Goal: Task Accomplishment & Management: Complete application form

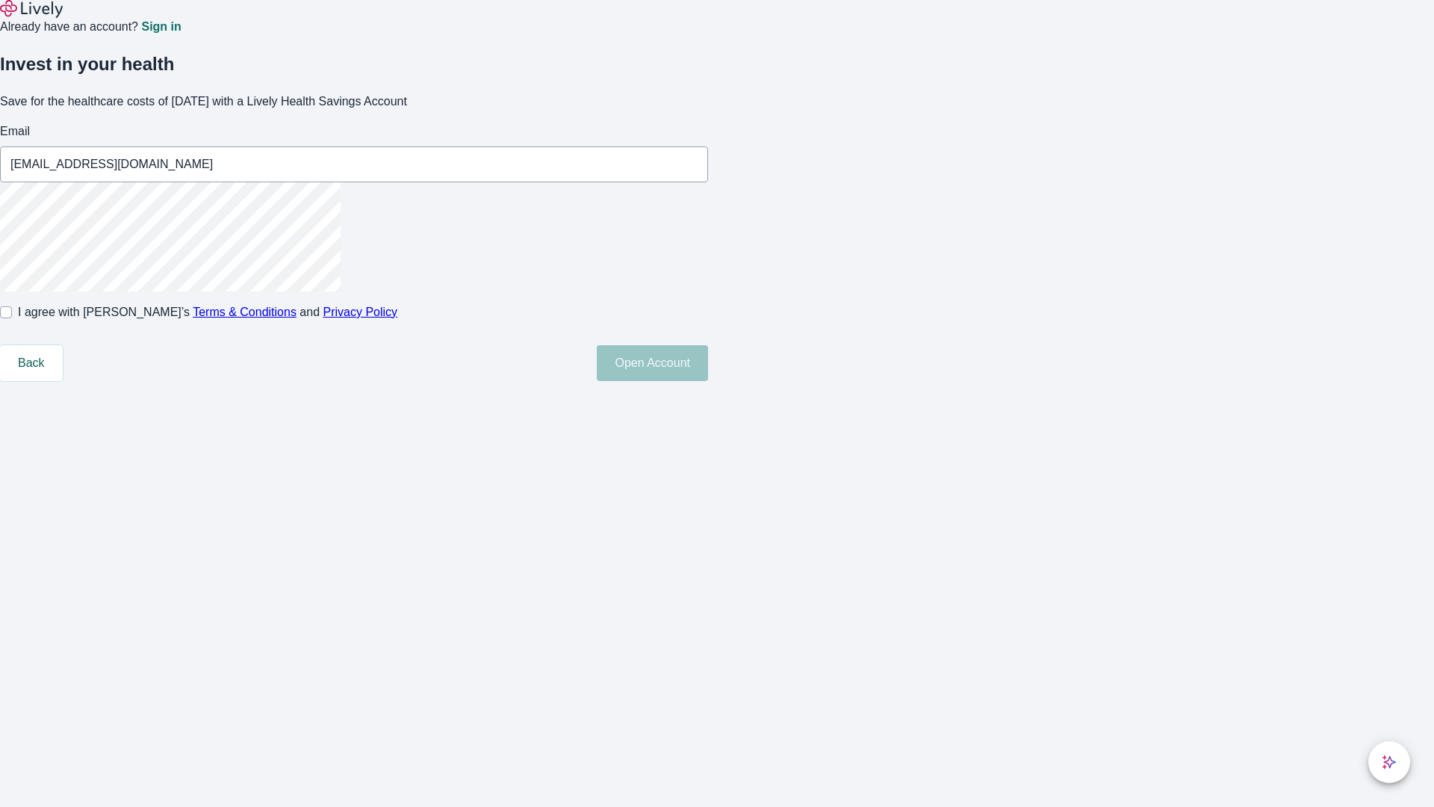
click at [12, 318] on input "I agree with Lively’s Terms & Conditions and Privacy Policy" at bounding box center [6, 312] width 12 height 12
checkbox input "true"
click at [708, 381] on button "Open Account" at bounding box center [652, 363] width 111 height 36
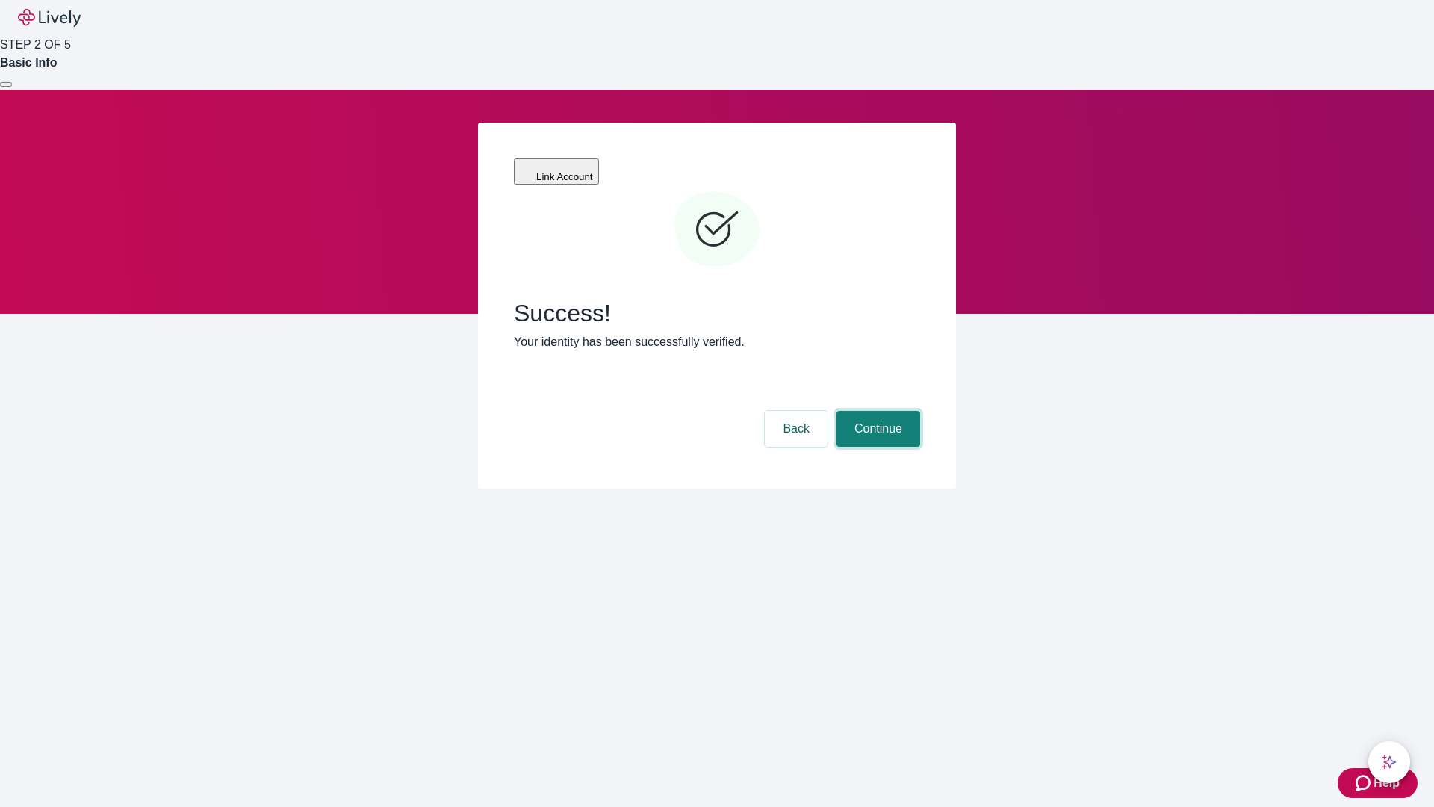
click at [876, 411] on button "Continue" at bounding box center [879, 429] width 84 height 36
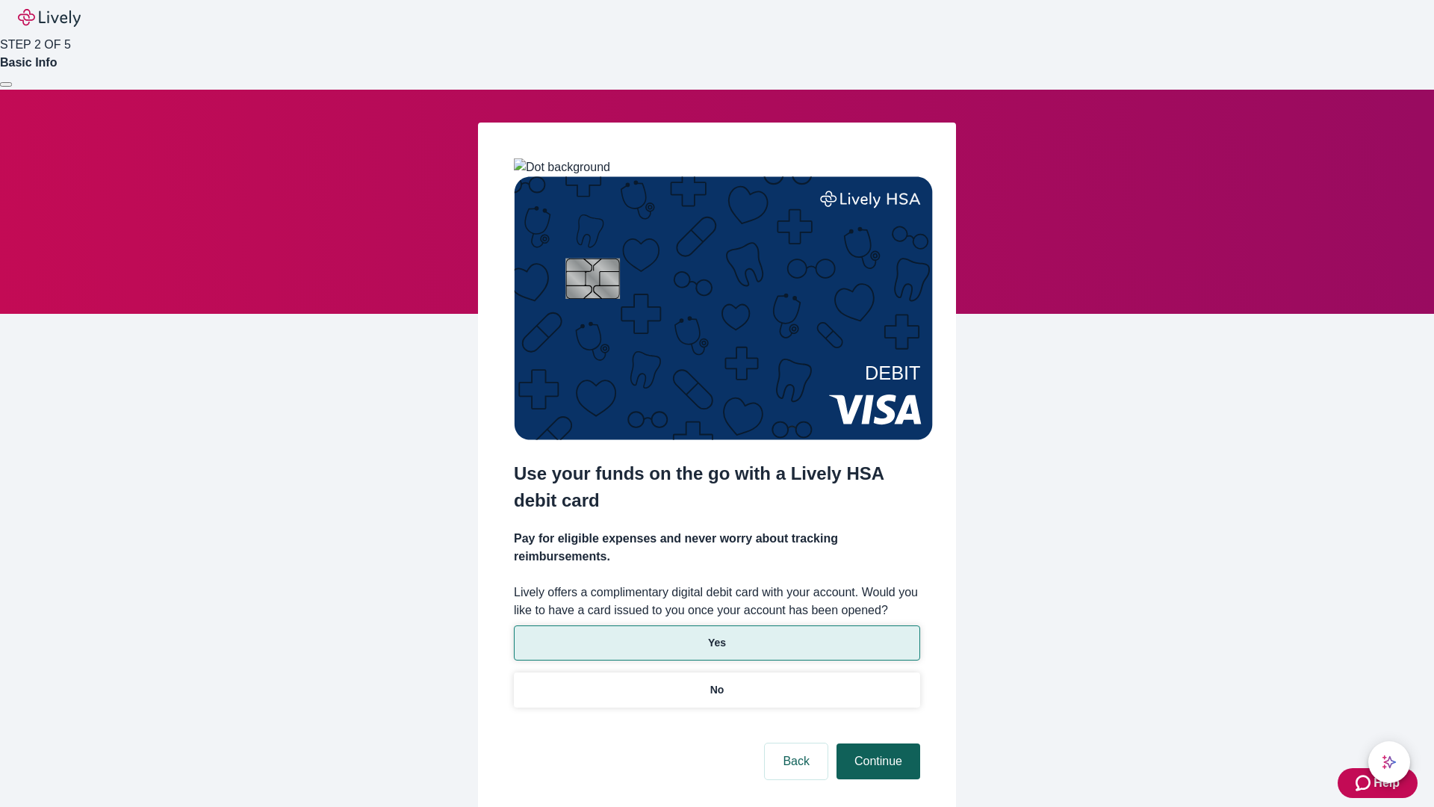
click at [716, 682] on p "No" at bounding box center [717, 690] width 14 height 16
click at [876, 743] on button "Continue" at bounding box center [879, 761] width 84 height 36
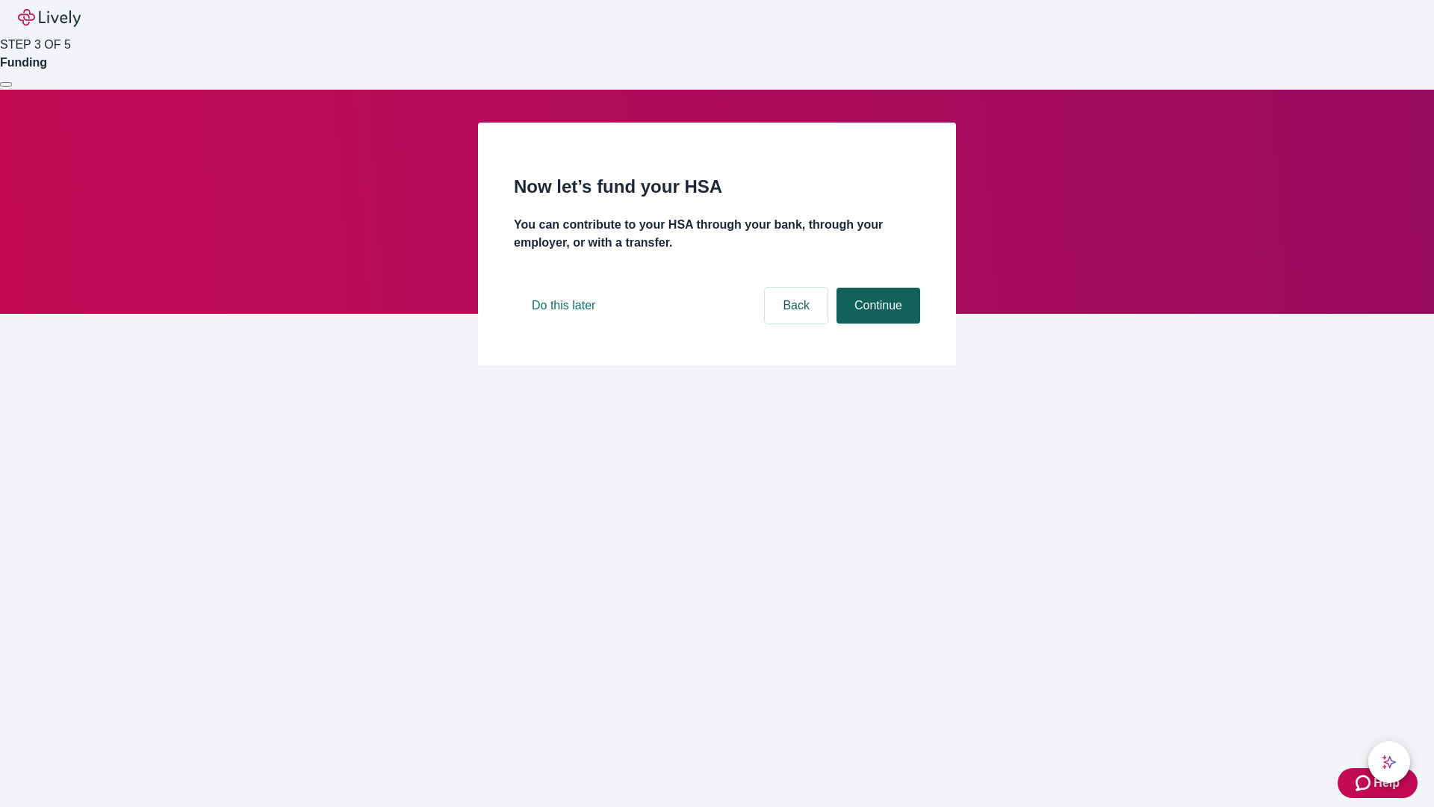
click at [876, 323] on button "Continue" at bounding box center [879, 306] width 84 height 36
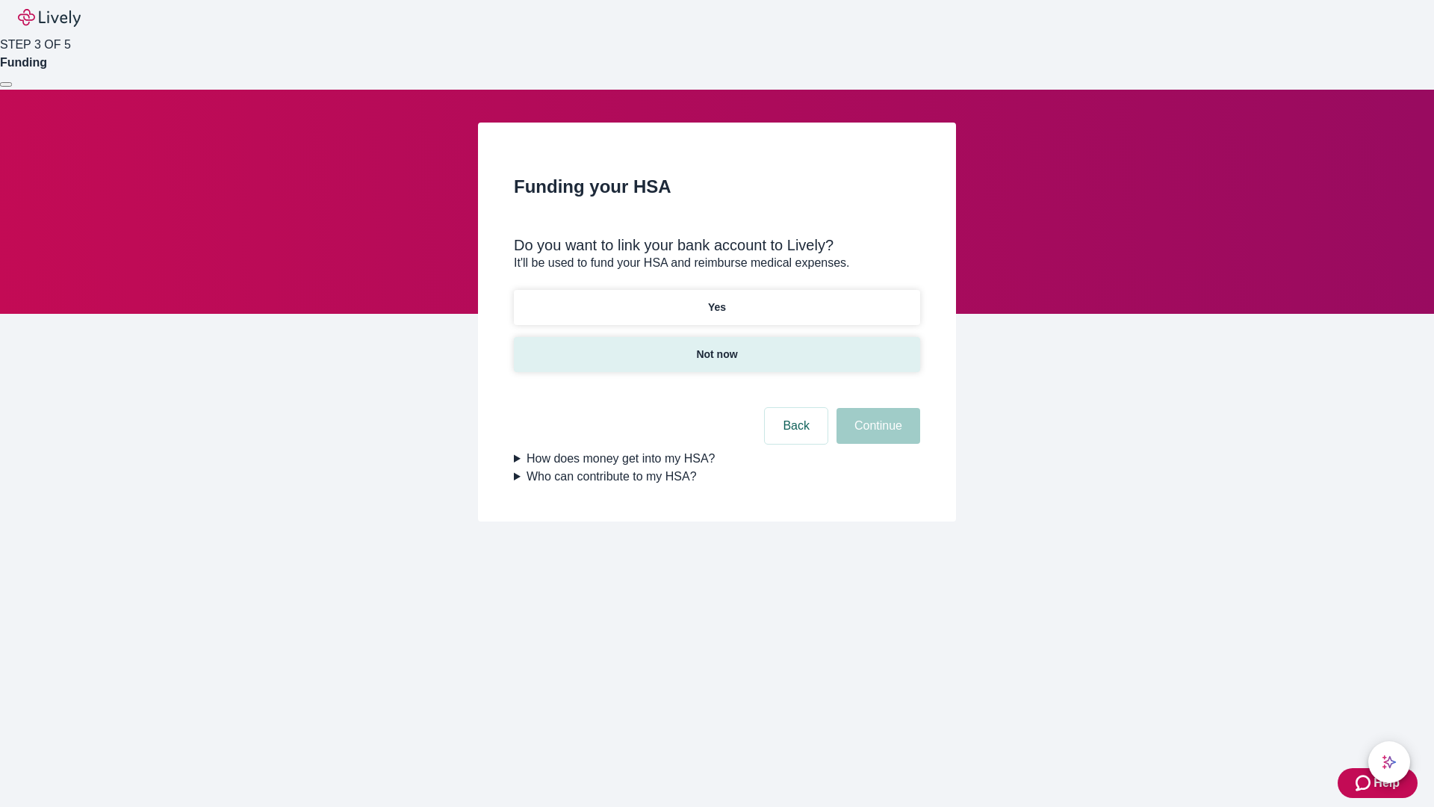
click at [716, 347] on p "Not now" at bounding box center [716, 355] width 41 height 16
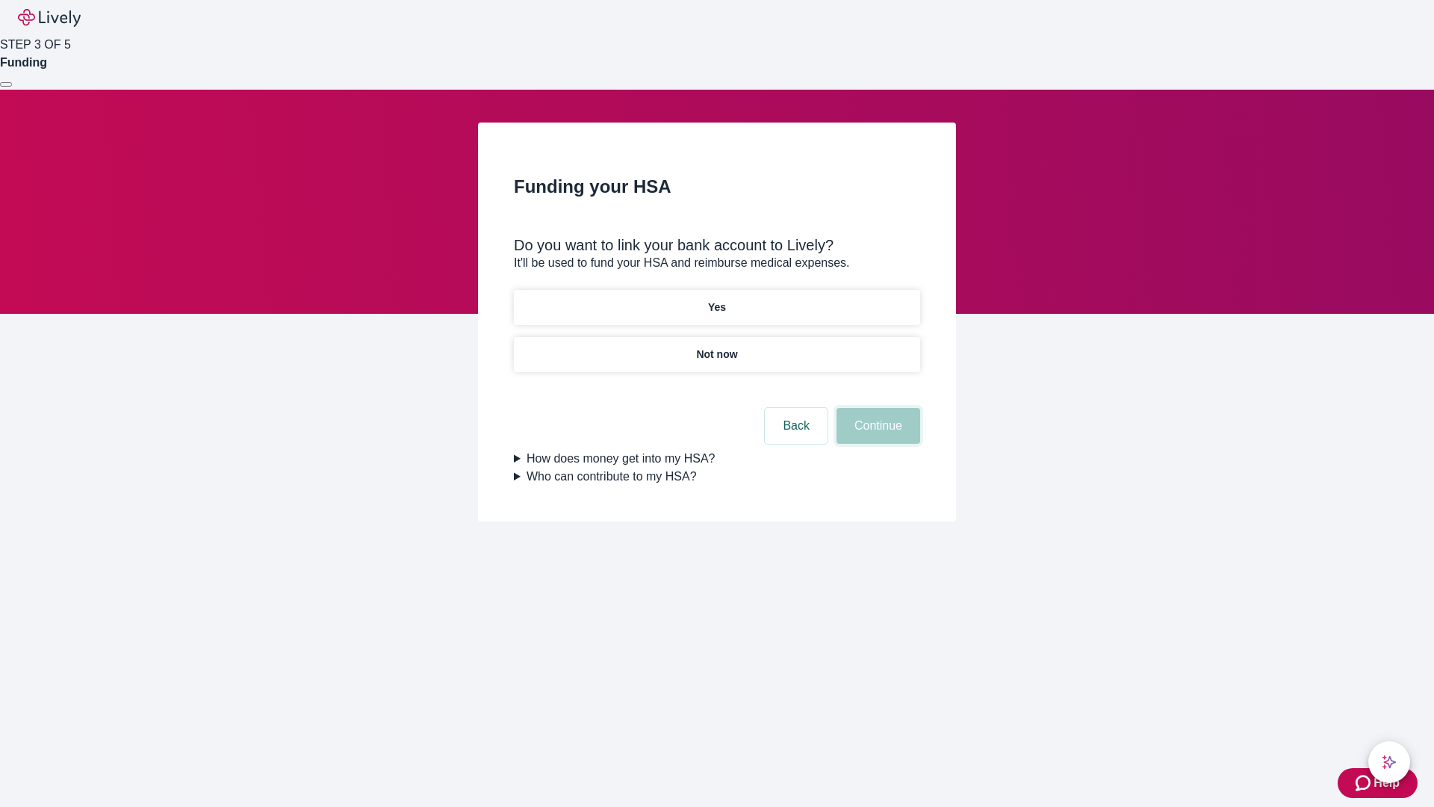
click at [876, 435] on button "Continue" at bounding box center [879, 426] width 84 height 36
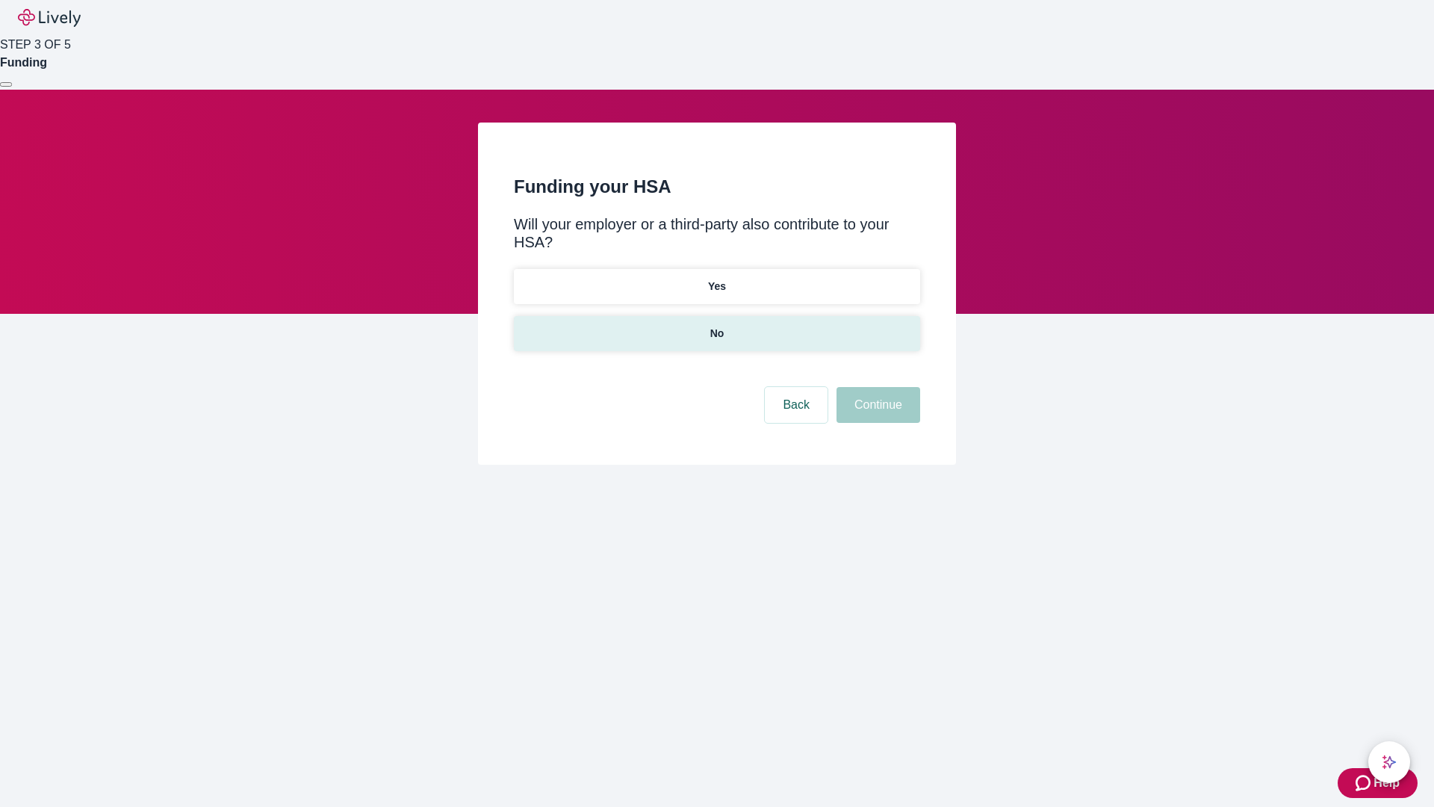
click at [716, 326] on p "No" at bounding box center [717, 334] width 14 height 16
click at [876, 387] on button "Continue" at bounding box center [879, 405] width 84 height 36
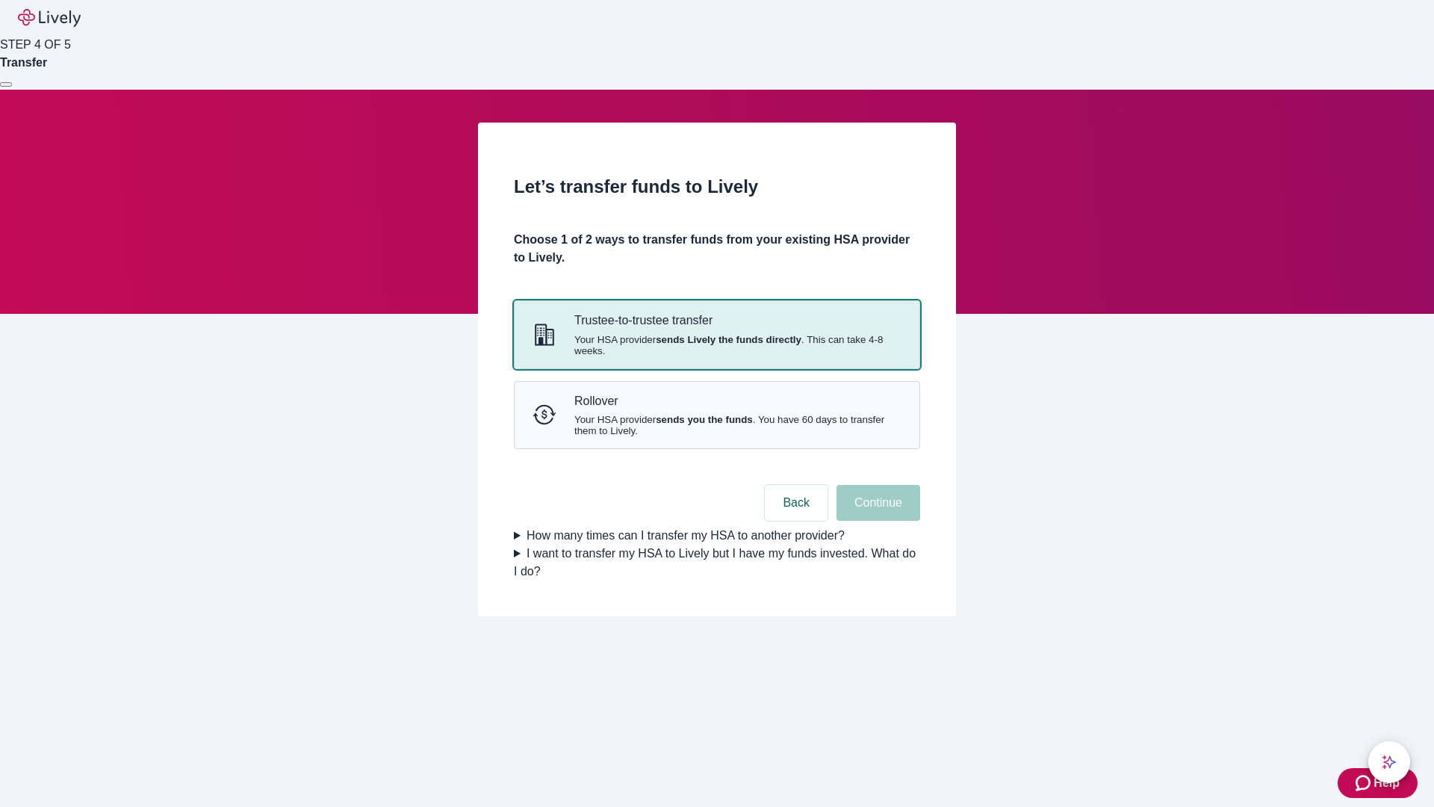
click at [716, 345] on strong "sends Lively the funds directly" at bounding box center [729, 339] width 146 height 11
click at [876, 521] on button "Continue" at bounding box center [879, 503] width 84 height 36
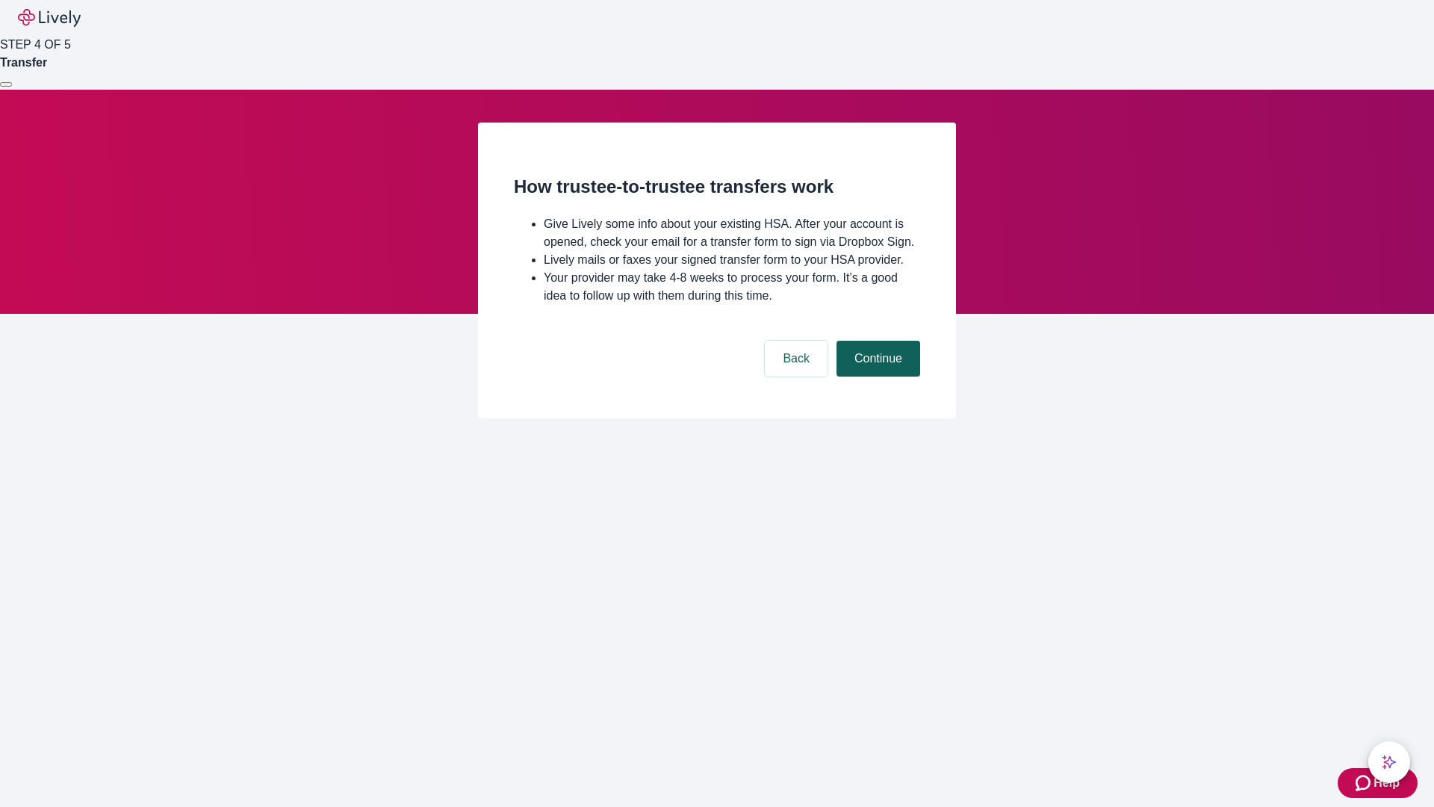
click at [876, 376] on button "Continue" at bounding box center [879, 359] width 84 height 36
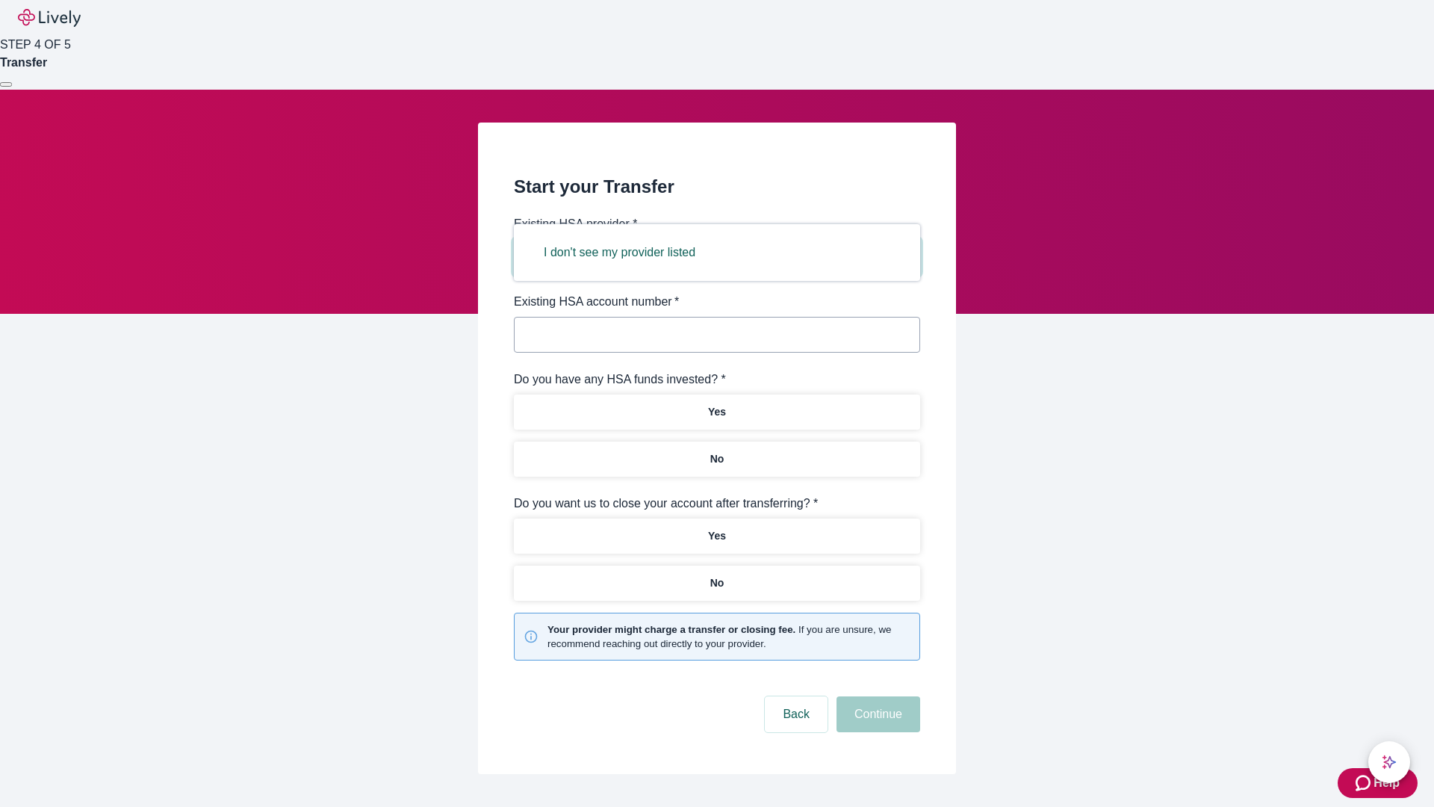
click at [624, 252] on button "I don't see my provider listed" at bounding box center [619, 253] width 187 height 36
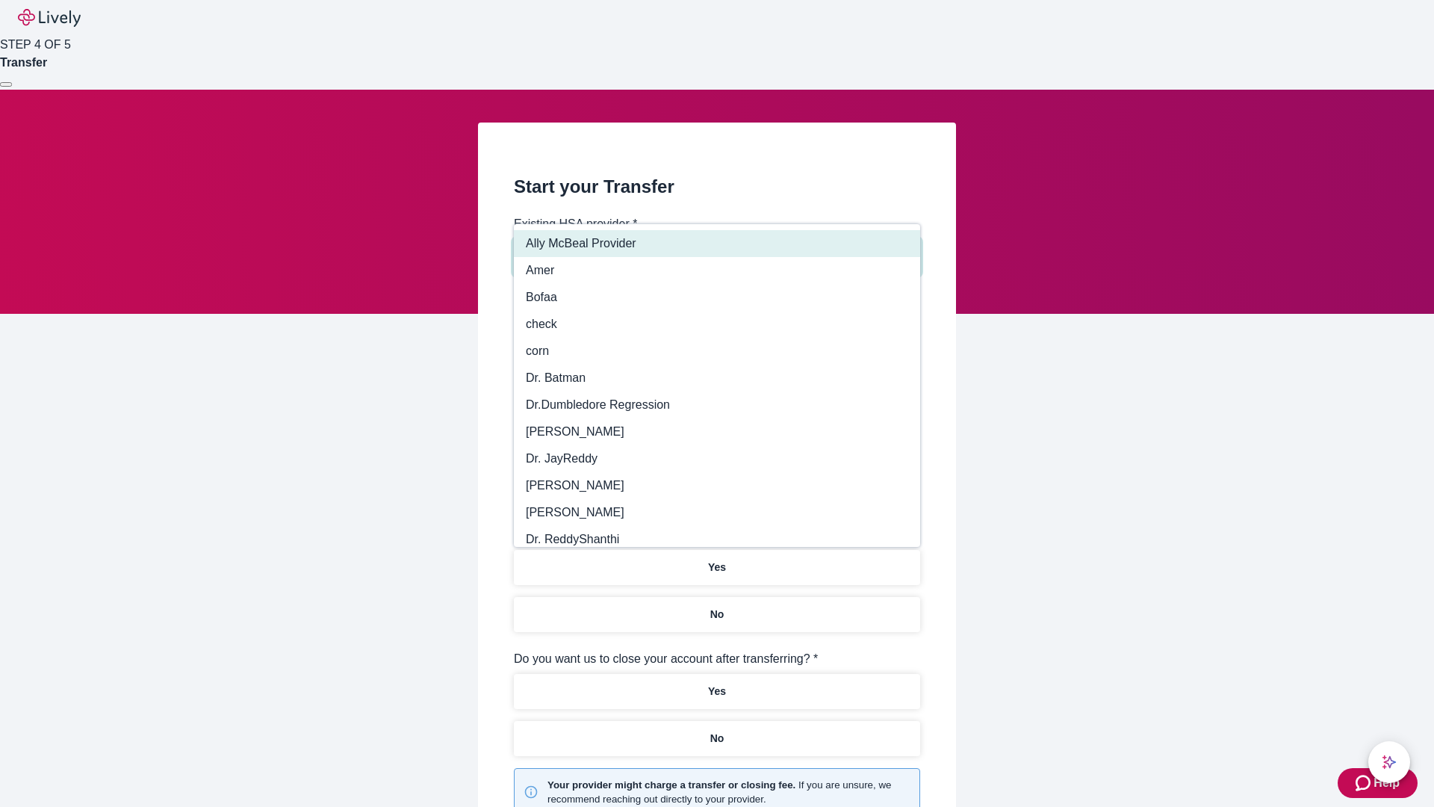
type input "Other"
type input "Health Equity"
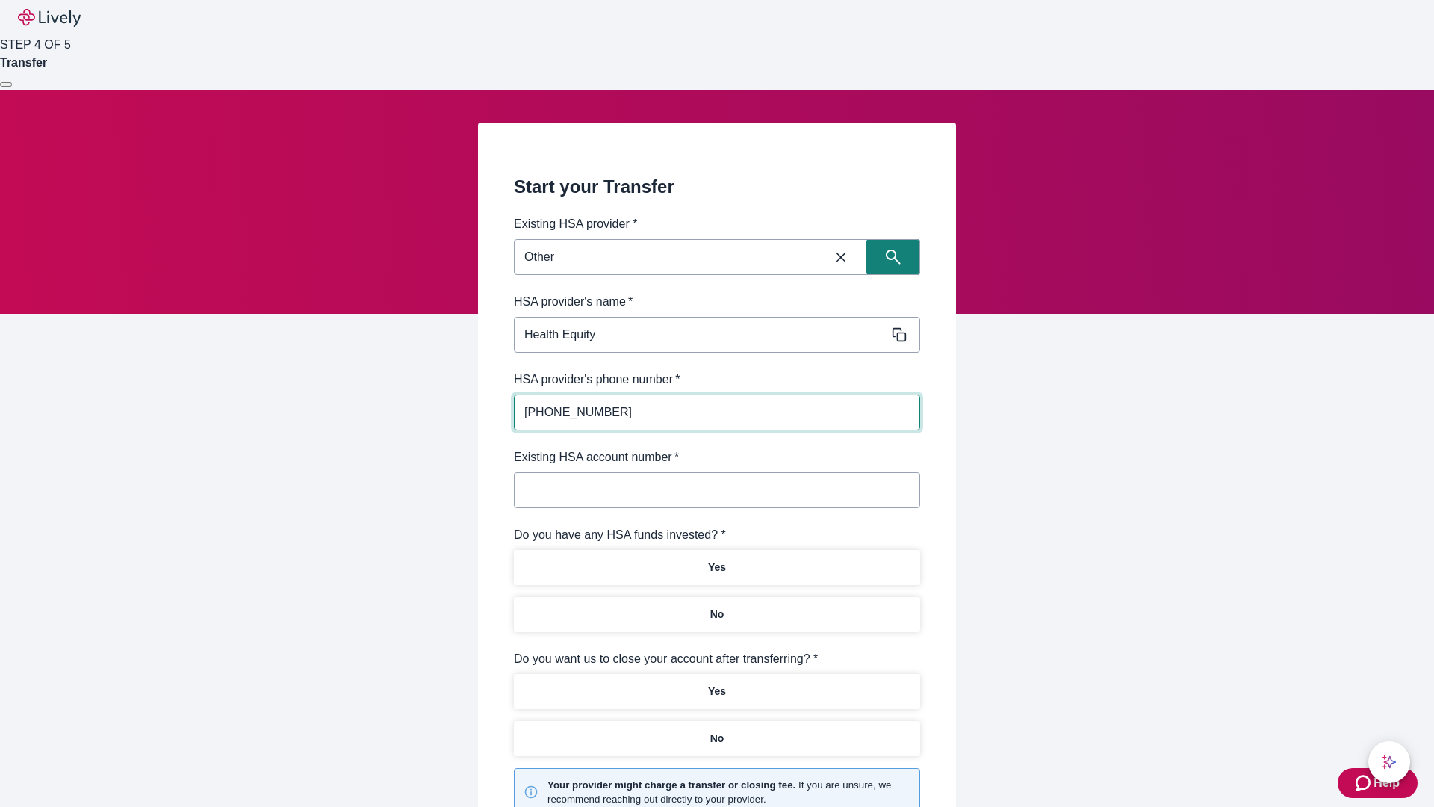
type input "(434) 343-4344"
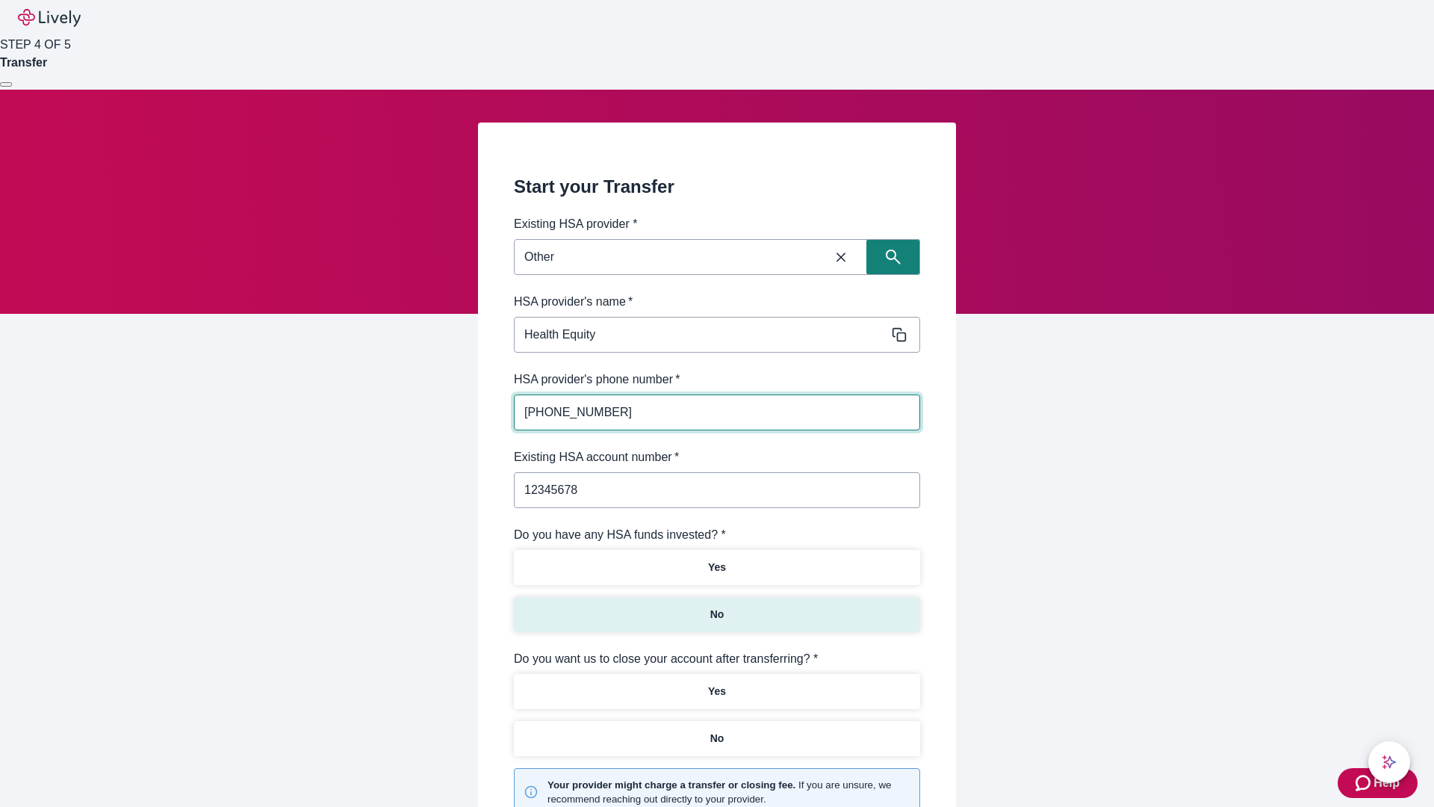
type input "12345678"
click at [716, 607] on p "No" at bounding box center [717, 615] width 14 height 16
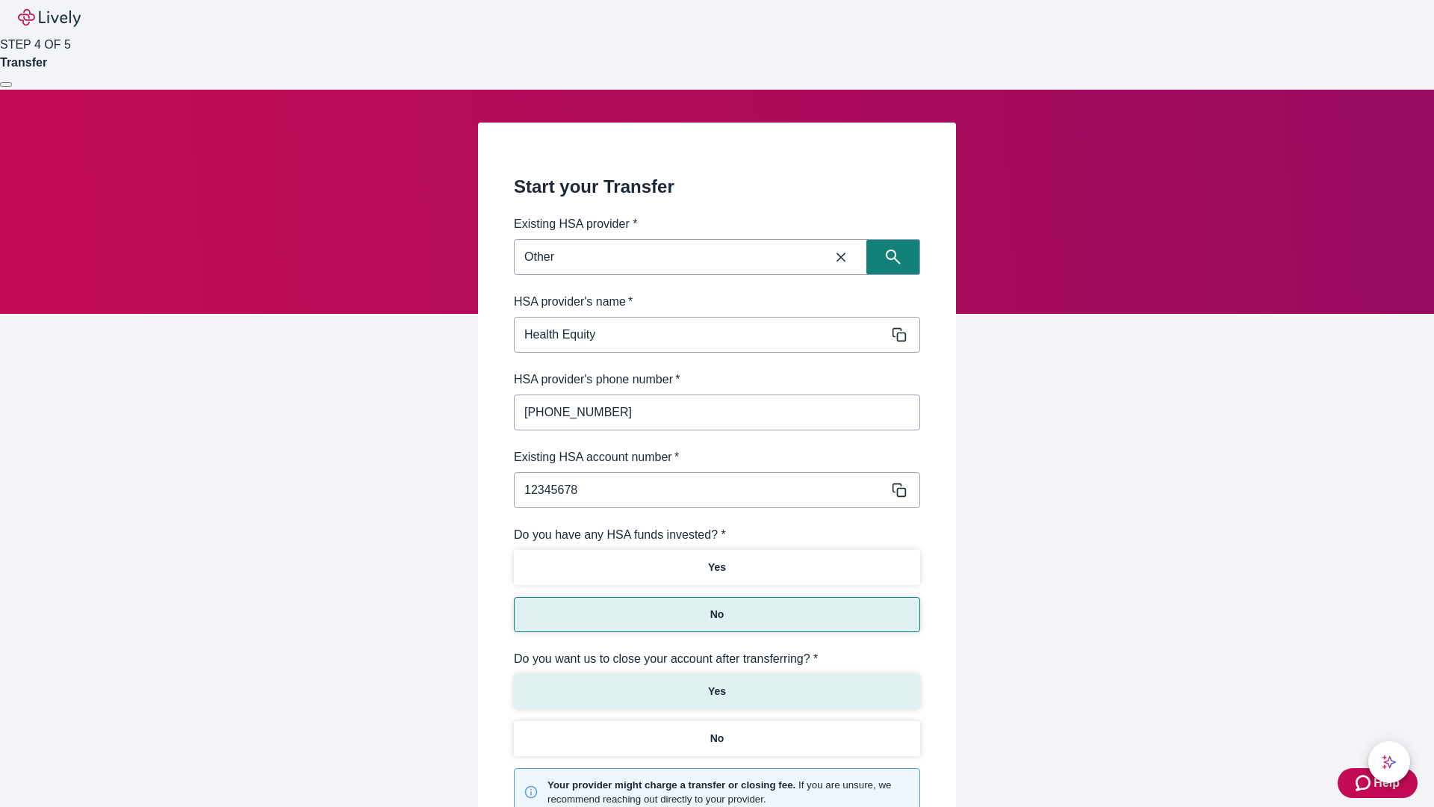
click at [716, 683] on p "Yes" at bounding box center [717, 691] width 18 height 16
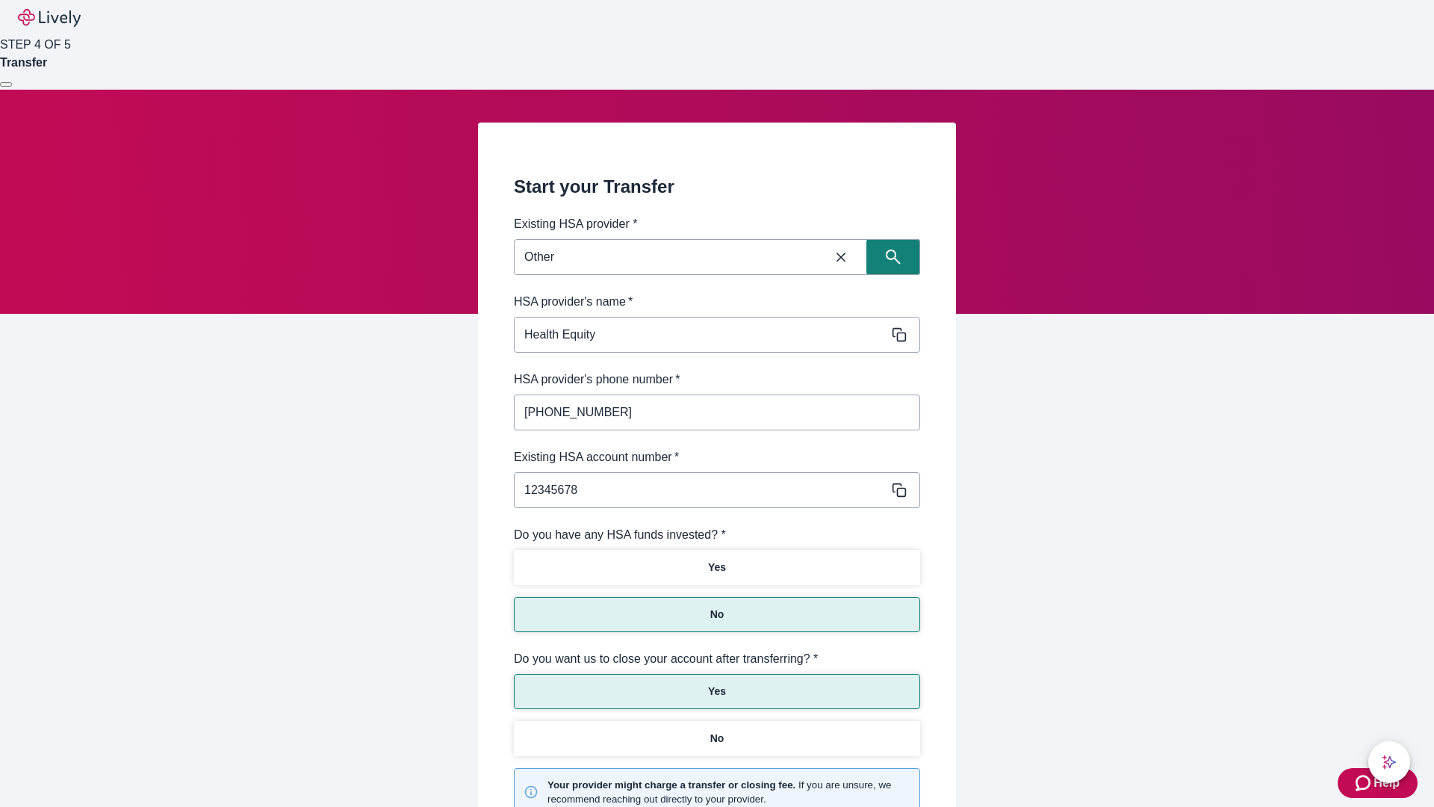
scroll to position [155, 0]
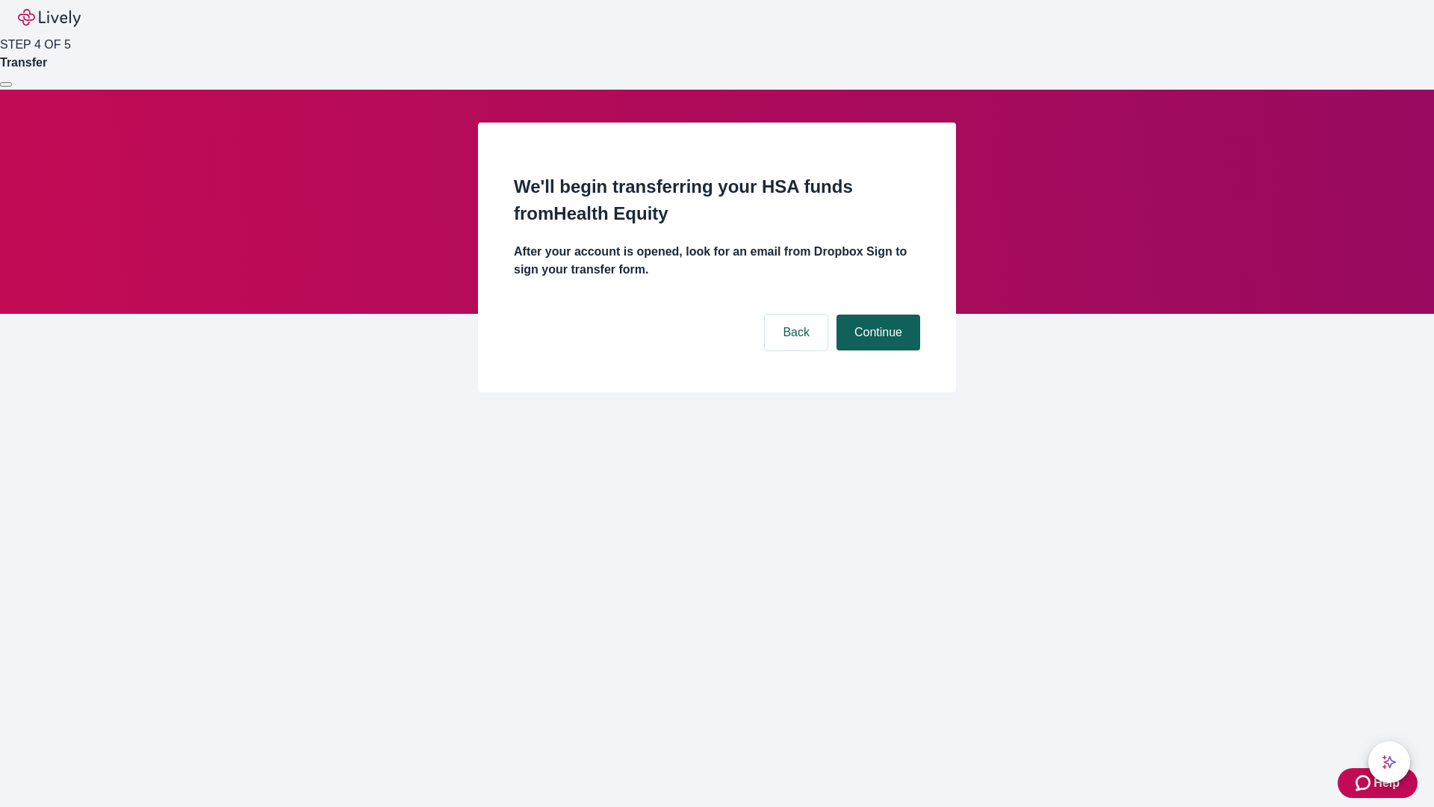
click at [876, 314] on button "Continue" at bounding box center [879, 332] width 84 height 36
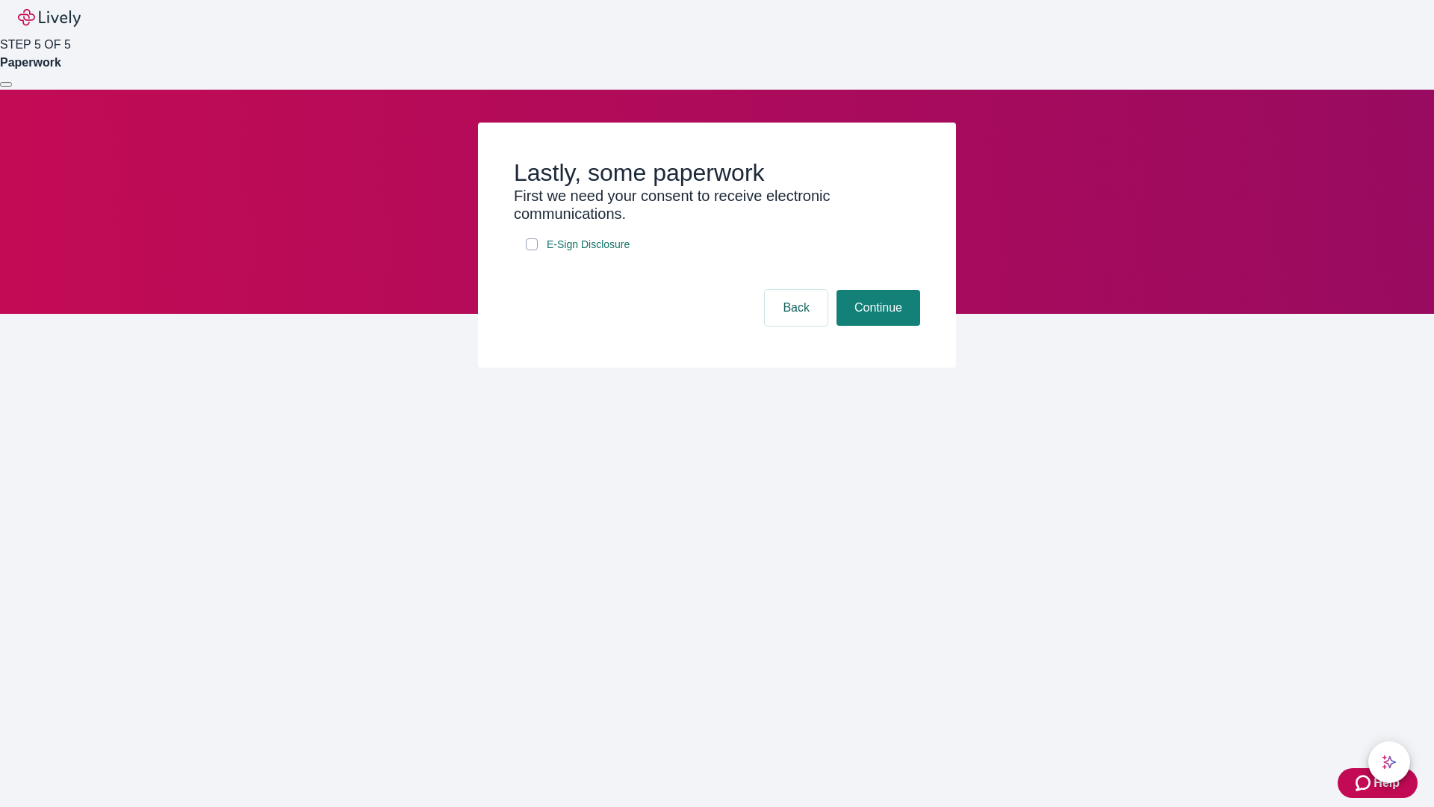
click at [532, 250] on input "E-Sign Disclosure" at bounding box center [532, 244] width 12 height 12
checkbox input "true"
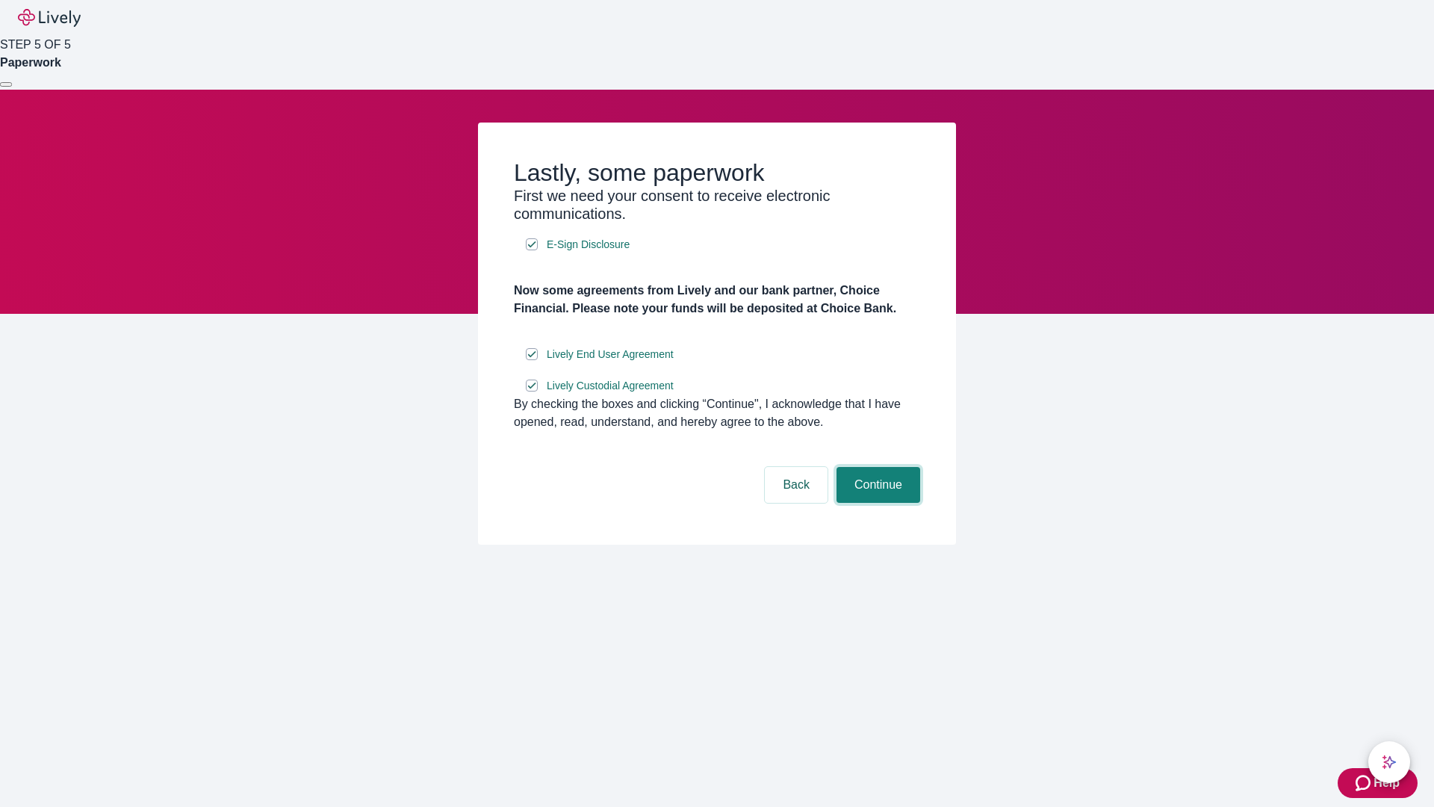
click at [876, 503] on button "Continue" at bounding box center [879, 485] width 84 height 36
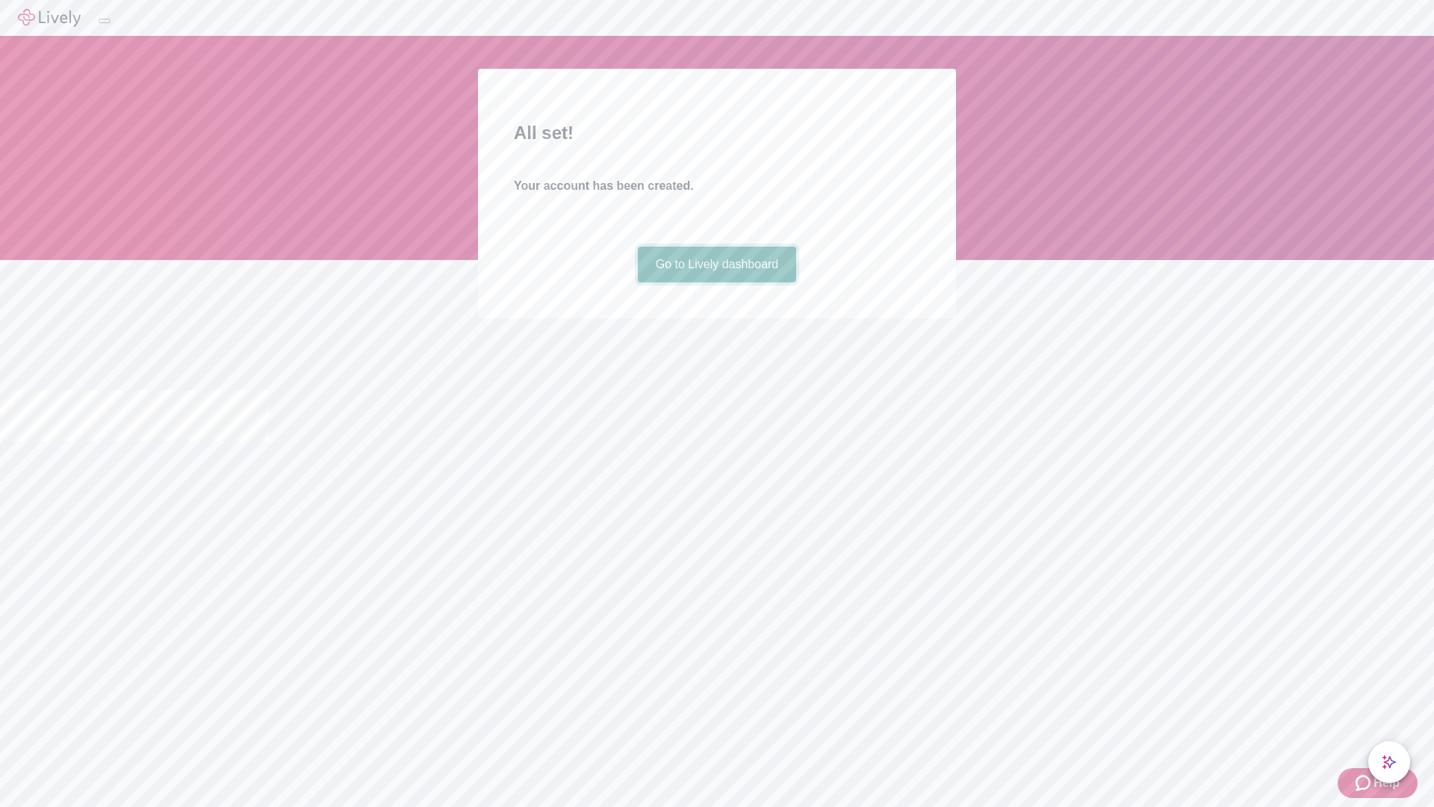
click at [716, 282] on link "Go to Lively dashboard" at bounding box center [717, 265] width 159 height 36
